Goal: Transaction & Acquisition: Obtain resource

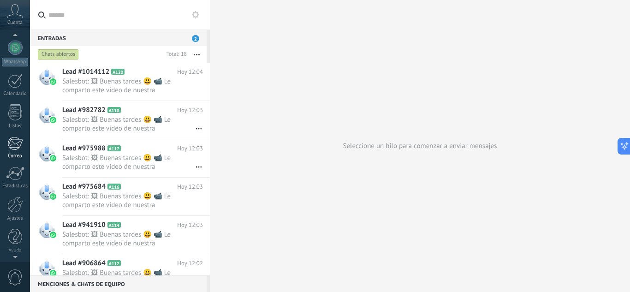
scroll to position [92, 0]
click at [16, 206] on div at bounding box center [15, 204] width 16 height 16
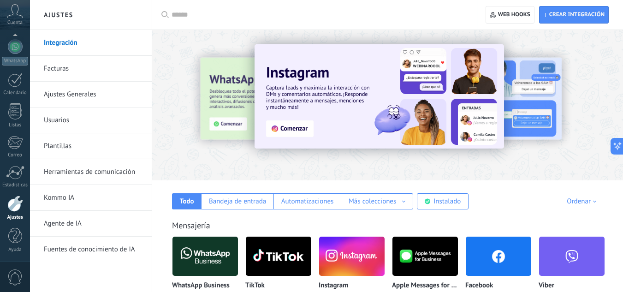
click at [66, 120] on link "Usuarios" at bounding box center [93, 120] width 99 height 26
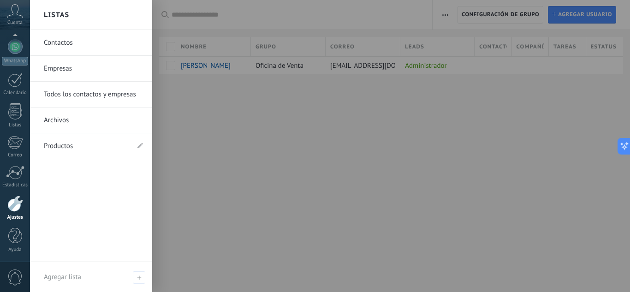
click at [70, 45] on link "Contactos" at bounding box center [93, 43] width 99 height 26
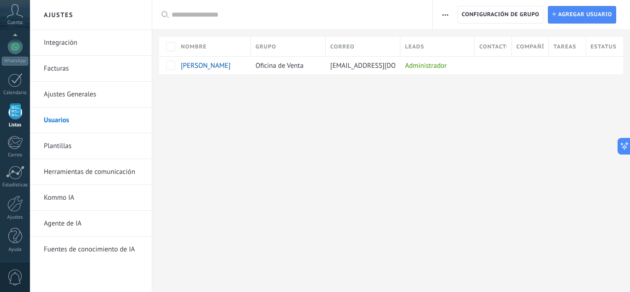
scroll to position [57, 0]
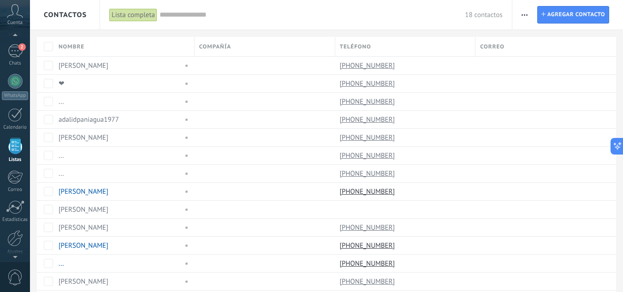
click at [149, 16] on div "Lista completa" at bounding box center [133, 14] width 48 height 13
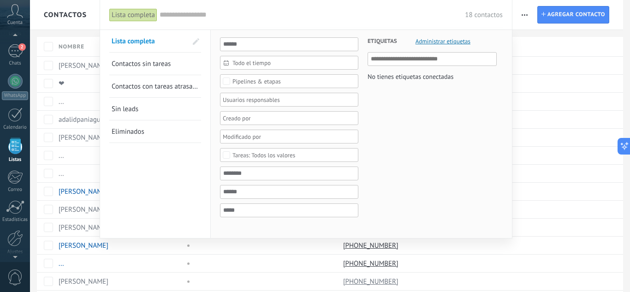
click at [523, 11] on div at bounding box center [315, 146] width 630 height 292
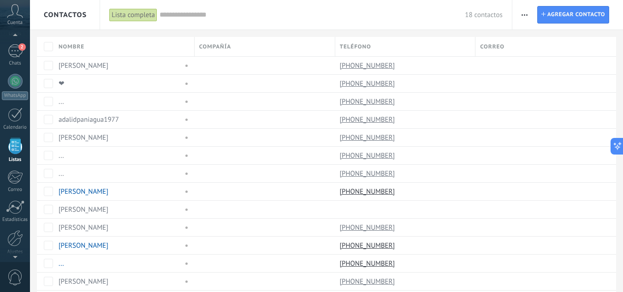
click at [523, 12] on span "button" at bounding box center [525, 15] width 6 height 18
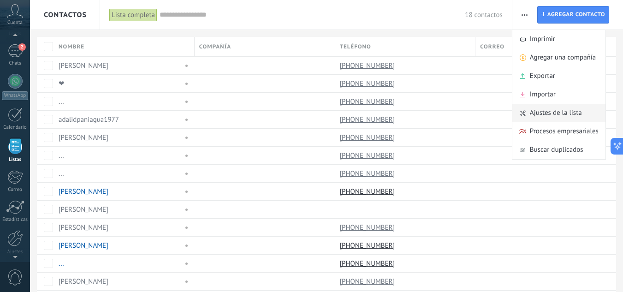
click at [546, 113] on span "Ajustes de la lista" at bounding box center [556, 113] width 52 height 18
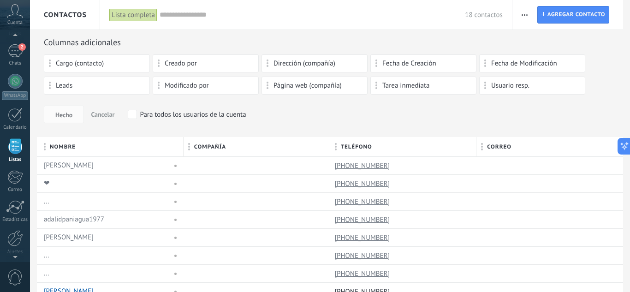
click at [104, 66] on span "Cargo (contacto)" at bounding box center [80, 63] width 48 height 6
drag, startPoint x: 89, startPoint y: 66, endPoint x: 95, endPoint y: 64, distance: 6.6
click at [525, 14] on icon "button" at bounding box center [525, 14] width 6 height 1
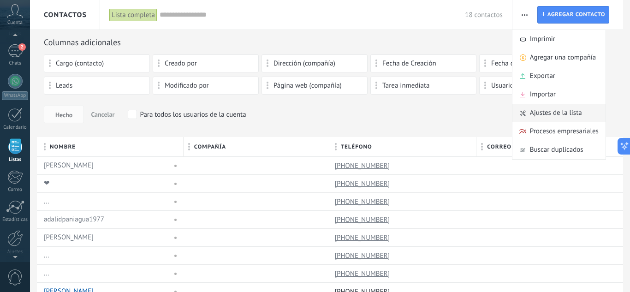
click at [552, 112] on span "Ajustes de la lista" at bounding box center [556, 113] width 52 height 18
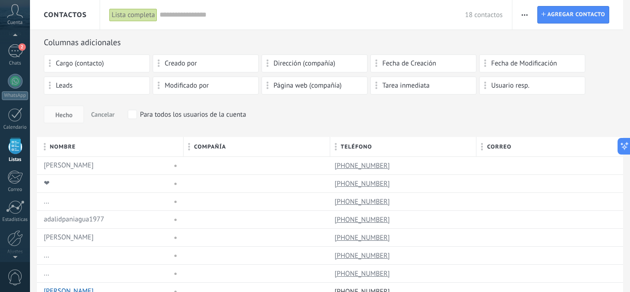
click at [522, 12] on span "button" at bounding box center [525, 15] width 6 height 18
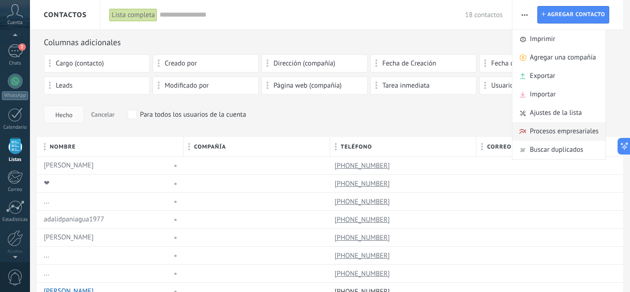
click at [546, 131] on span "Procesos empresariales" at bounding box center [564, 131] width 69 height 18
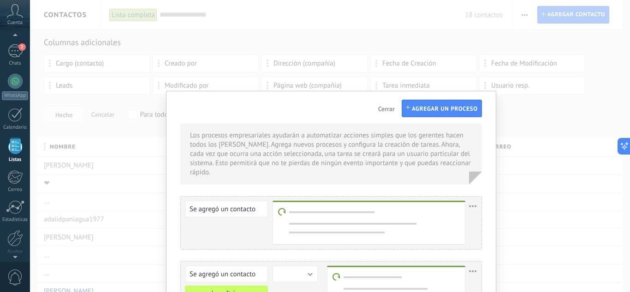
scroll to position [46, 0]
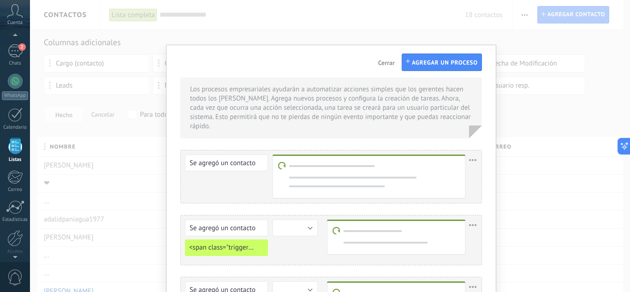
click at [378, 61] on span "Cerrar" at bounding box center [386, 63] width 17 height 6
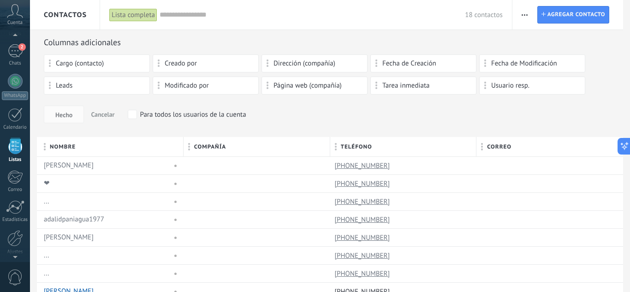
scroll to position [0, 0]
click at [521, 19] on button "button" at bounding box center [524, 15] width 13 height 18
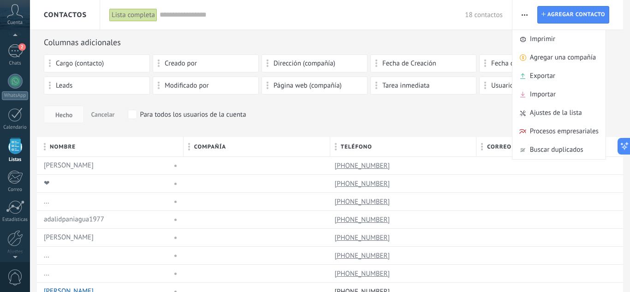
click at [425, 40] on div "Columnas adicionales" at bounding box center [330, 42] width 573 height 11
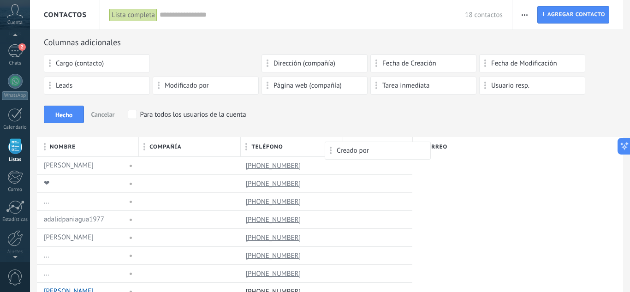
drag, startPoint x: 214, startPoint y: 65, endPoint x: 385, endPoint y: 147, distance: 190.5
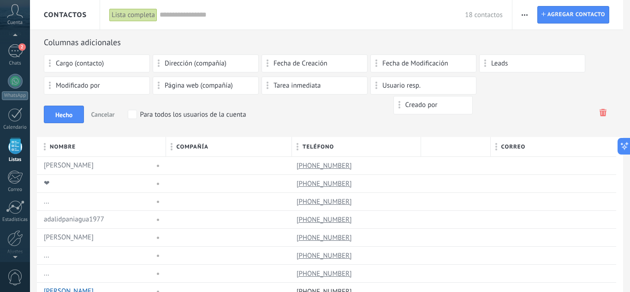
drag, startPoint x: 453, startPoint y: 150, endPoint x: 424, endPoint y: 104, distance: 54.8
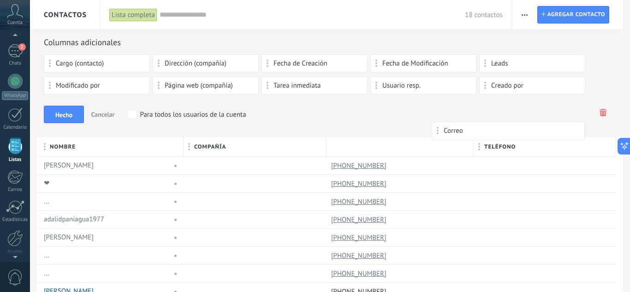
drag, startPoint x: 504, startPoint y: 149, endPoint x: 442, endPoint y: 120, distance: 68.7
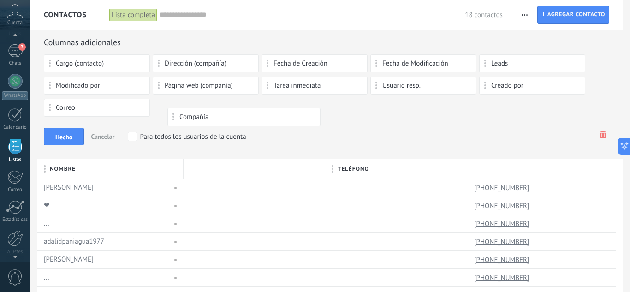
drag, startPoint x: 235, startPoint y: 167, endPoint x: 220, endPoint y: 116, distance: 52.9
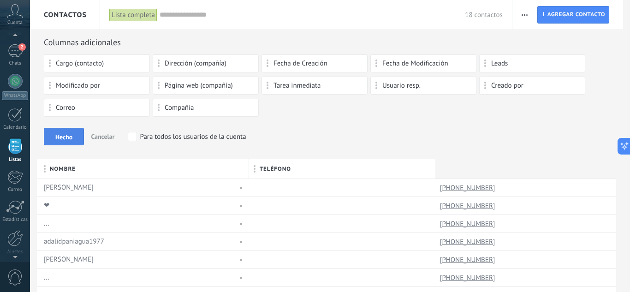
click at [70, 134] on span "Hecho" at bounding box center [63, 137] width 17 height 6
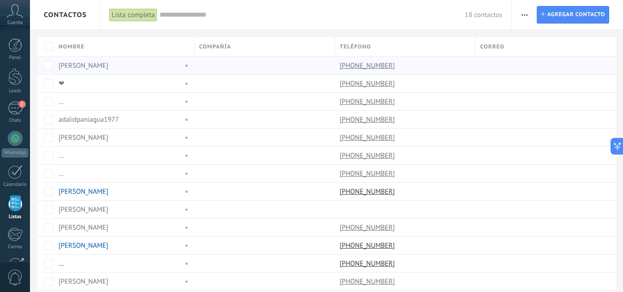
click at [199, 68] on span at bounding box center [200, 65] width 2 height 9
click at [206, 68] on div at bounding box center [263, 66] width 136 height 18
drag, startPoint x: 206, startPoint y: 68, endPoint x: 210, endPoint y: 51, distance: 18.1
click at [208, 63] on div at bounding box center [263, 66] width 136 height 18
click at [211, 50] on span "Compañía" at bounding box center [215, 46] width 32 height 9
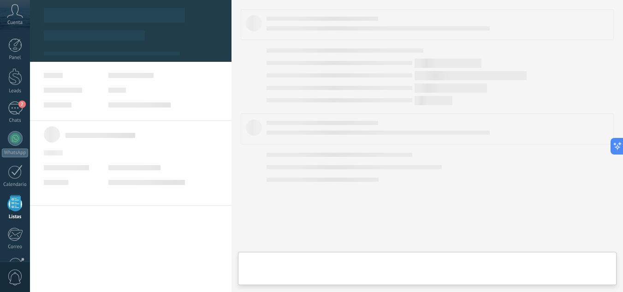
click at [212, 49] on div at bounding box center [130, 54] width 181 height 13
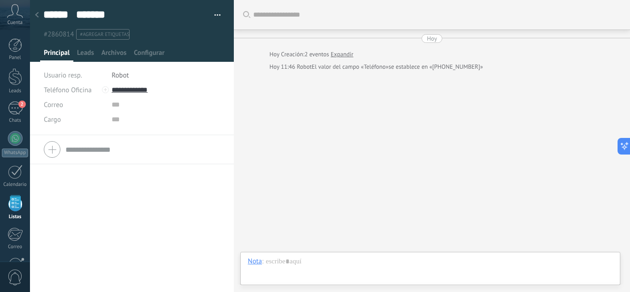
click at [39, 13] on div at bounding box center [36, 15] width 13 height 18
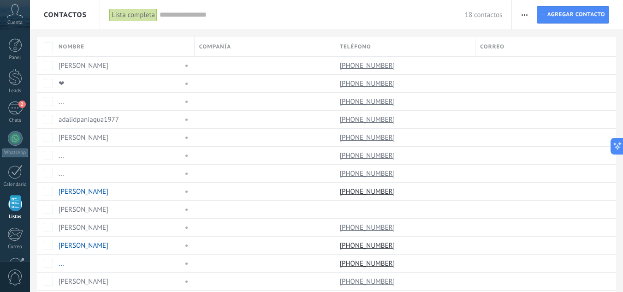
click at [526, 18] on span "button" at bounding box center [525, 15] width 6 height 18
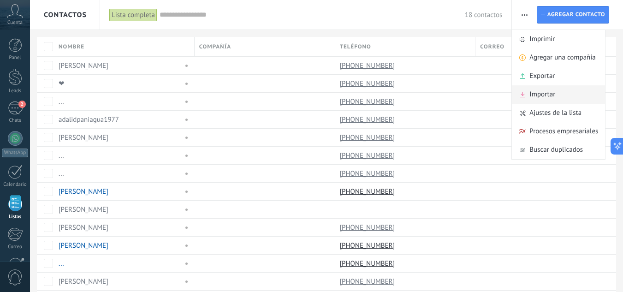
click at [539, 91] on span "Importar" at bounding box center [543, 94] width 26 height 18
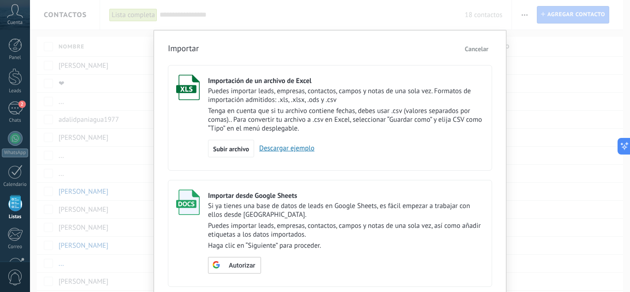
click at [275, 151] on link "Descargar ejemplo" at bounding box center [284, 148] width 60 height 9
